Goal: Information Seeking & Learning: Learn about a topic

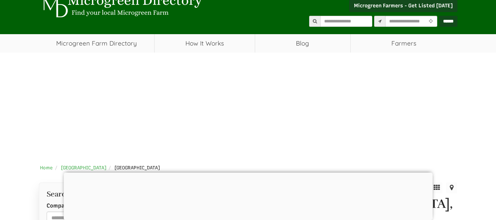
scroll to position [37, 0]
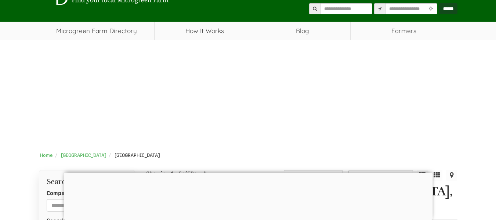
select select "Language Translate Widget"
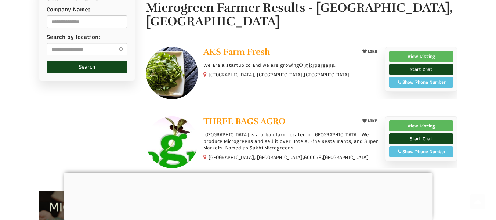
scroll to position [257, 0]
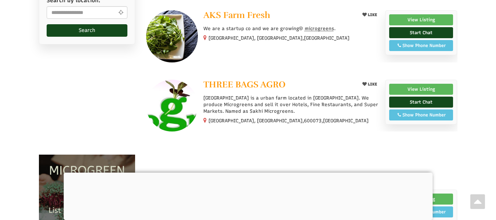
click at [179, 93] on img at bounding box center [172, 106] width 52 height 52
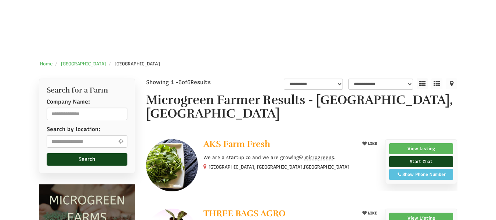
scroll to position [191, 0]
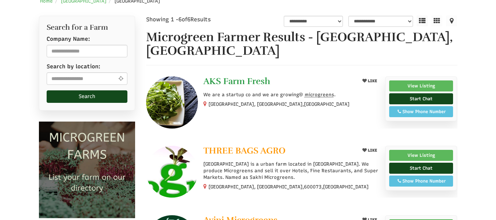
click at [231, 76] on span "AKS Farm Fresh" at bounding box center [237, 81] width 67 height 11
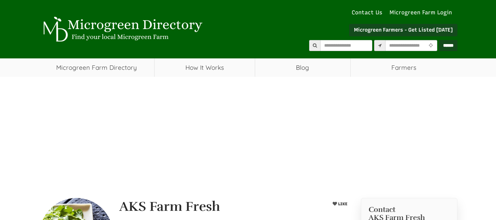
select select "Language Translate Widget"
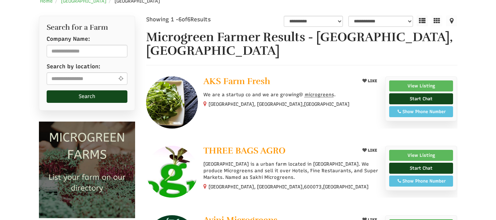
select select "Language Translate Widget"
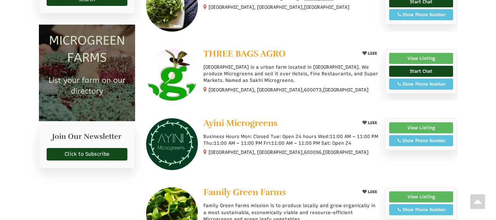
scroll to position [301, 0]
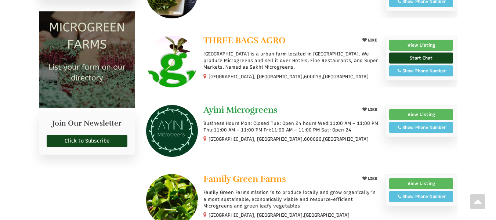
click at [231, 104] on span "Ayini Microgreens" at bounding box center [241, 109] width 74 height 11
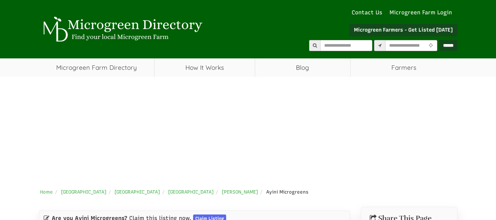
select select "Language Translate Widget"
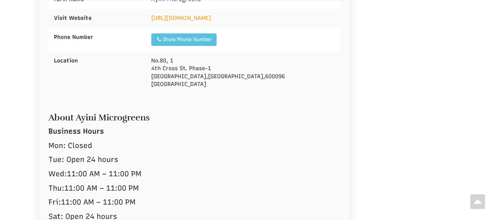
scroll to position [294, 0]
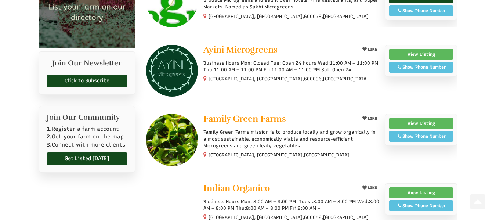
scroll to position [382, 0]
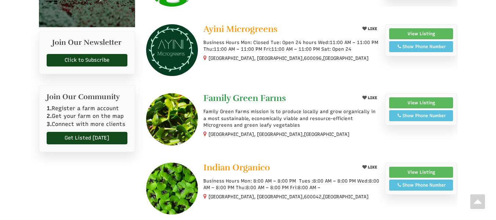
click at [230, 93] on span "Family Green Farms" at bounding box center [245, 98] width 83 height 11
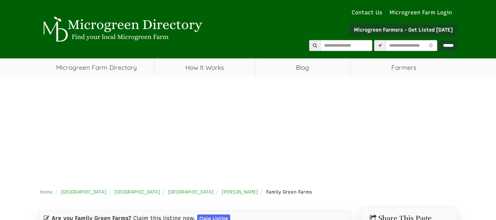
select select "Language Translate Widget"
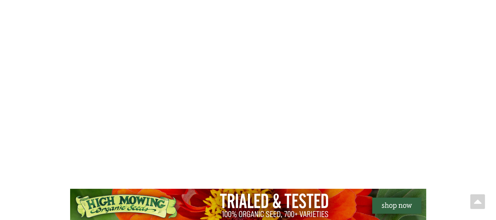
scroll to position [808, 0]
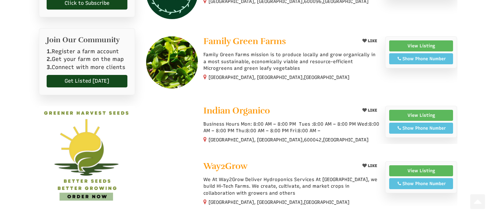
scroll to position [456, 0]
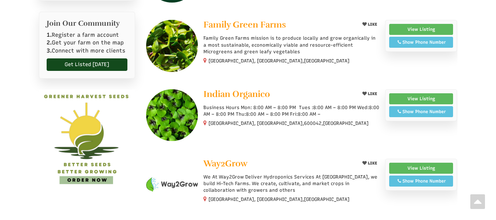
select select "Language Translate Widget"
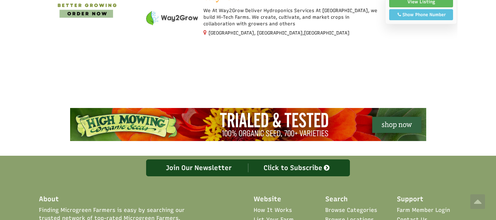
scroll to position [639, 0]
